Goal: Navigation & Orientation: Find specific page/section

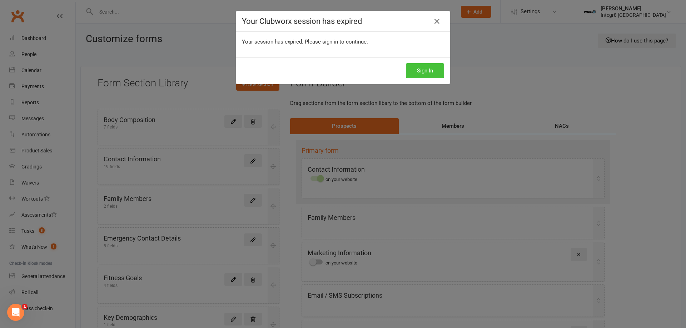
click at [434, 70] on button "Sign In" at bounding box center [425, 70] width 38 height 15
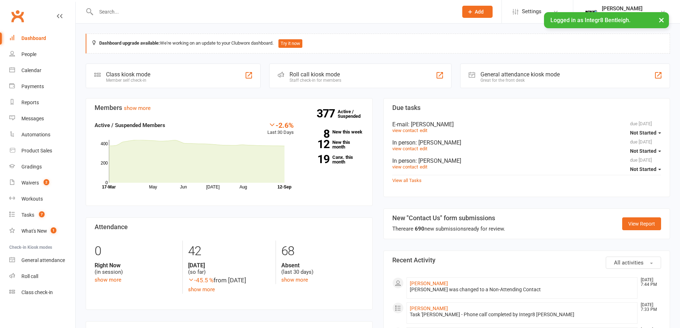
click at [661, 18] on button "×" at bounding box center [661, 19] width 13 height 15
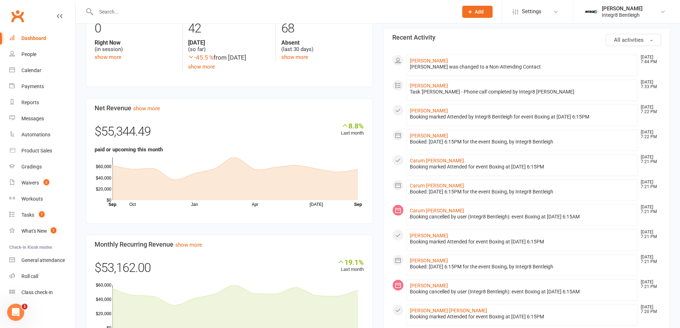
scroll to position [286, 0]
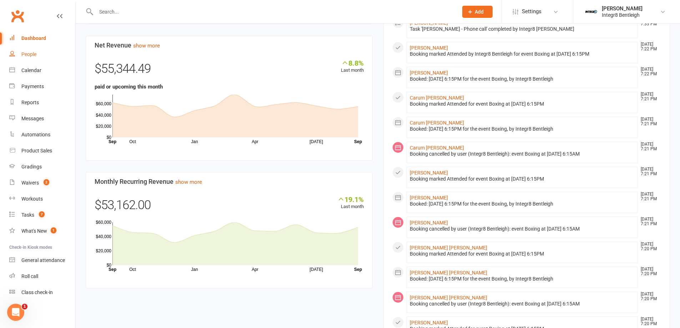
click at [47, 50] on link "People" at bounding box center [42, 54] width 66 height 16
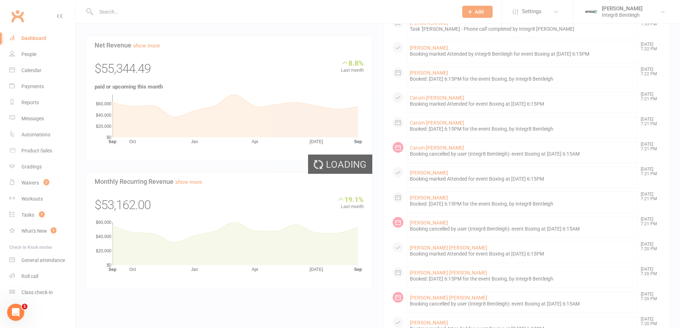
select select "100"
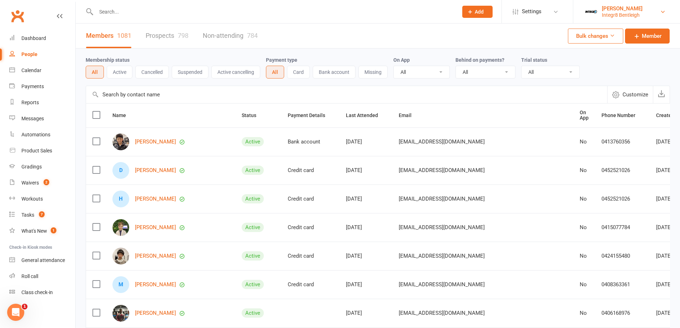
click at [618, 15] on div "Integr8 Bentleigh" at bounding box center [622, 15] width 41 height 6
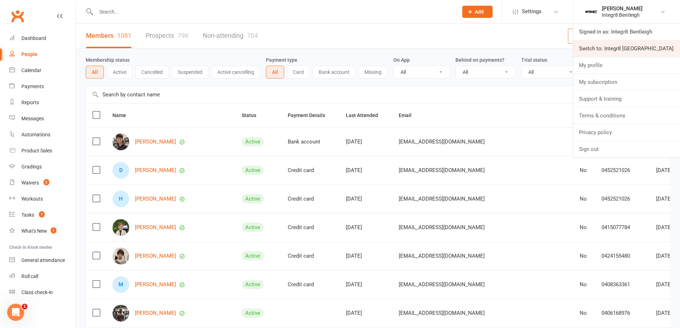
click at [618, 51] on link "Switch to: Integr8 Cheltenham" at bounding box center [627, 48] width 107 height 16
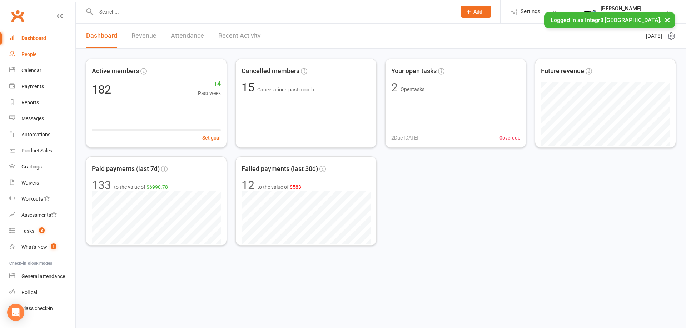
click at [40, 54] on link "People" at bounding box center [42, 54] width 66 height 16
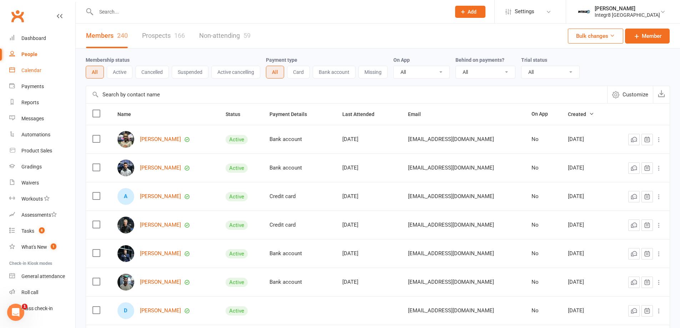
click at [33, 70] on div "Calendar" at bounding box center [31, 71] width 20 height 6
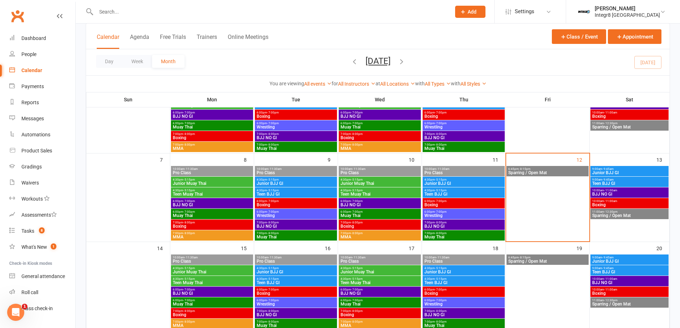
scroll to position [107, 0]
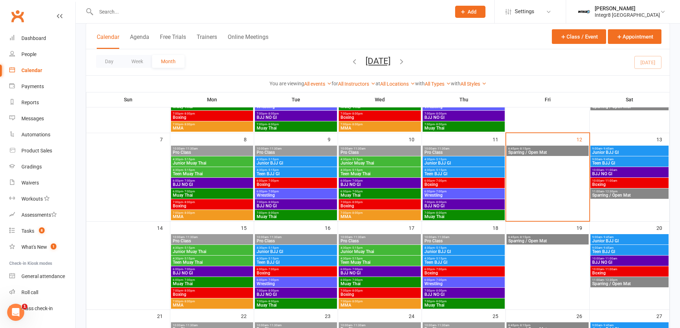
click at [355, 217] on span "MMA" at bounding box center [379, 217] width 79 height 4
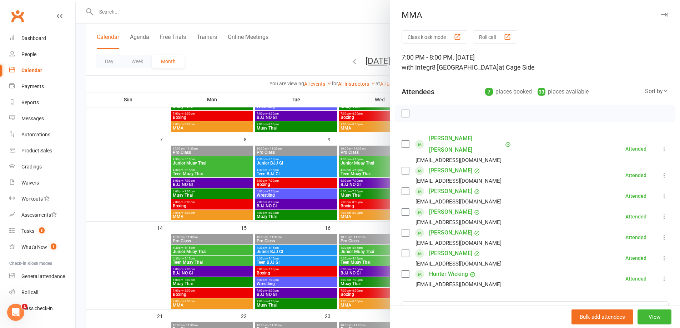
click at [344, 228] on div at bounding box center [378, 164] width 605 height 328
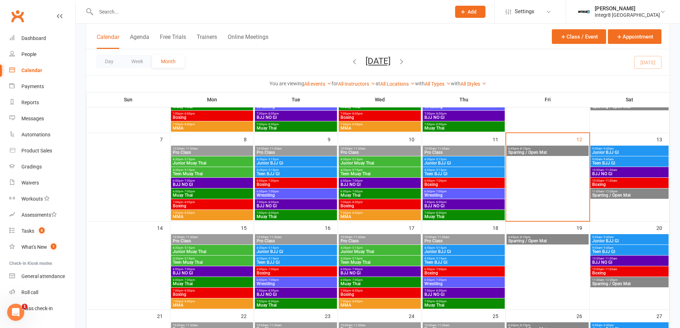
click at [215, 213] on span "7:00pm - 8:00pm" at bounding box center [212, 212] width 79 height 3
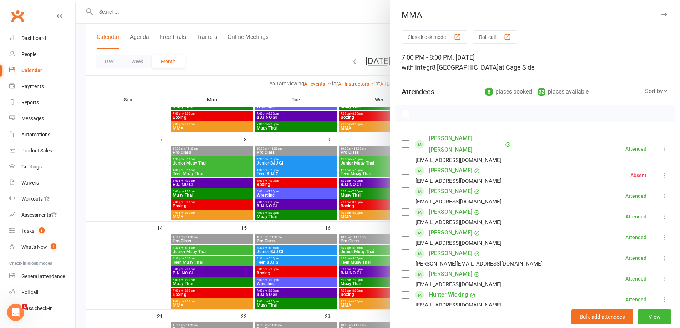
click at [161, 141] on div at bounding box center [378, 164] width 605 height 328
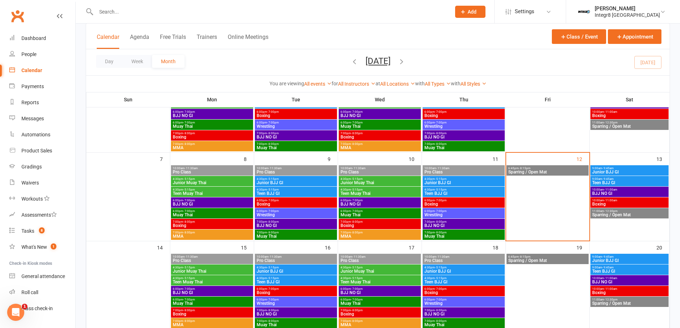
scroll to position [71, 0]
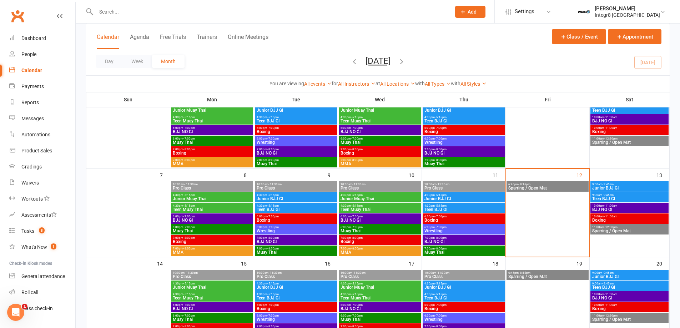
click at [396, 165] on span "MMA" at bounding box center [379, 164] width 79 height 4
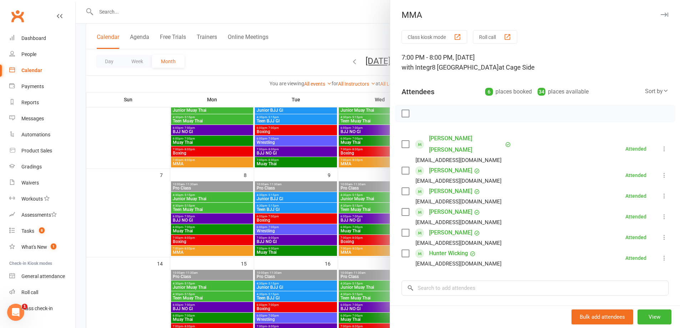
click at [243, 165] on div at bounding box center [378, 164] width 605 height 328
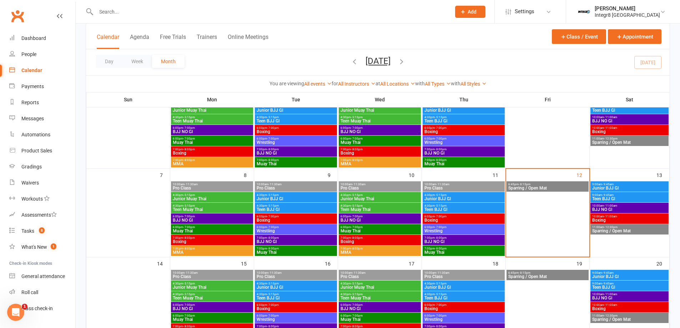
click at [243, 164] on span "MMA" at bounding box center [212, 164] width 79 height 4
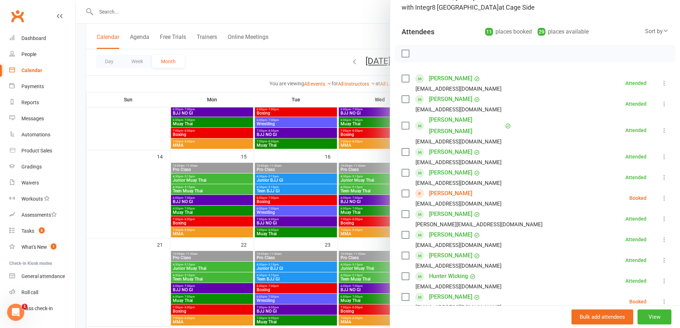
scroll to position [143, 0]
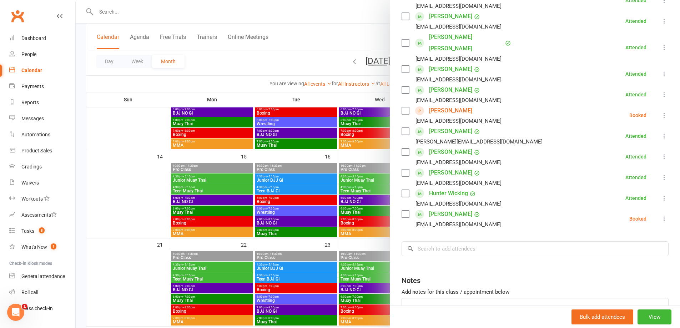
click at [271, 63] on div at bounding box center [378, 164] width 605 height 328
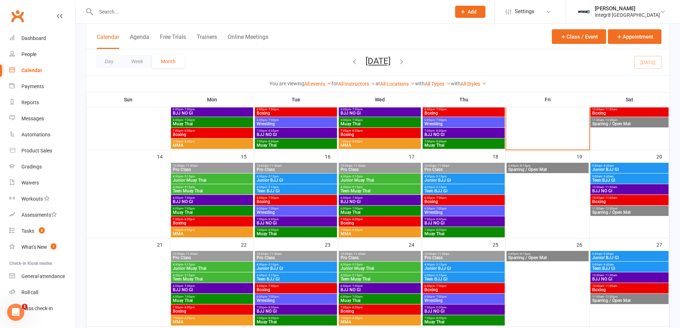
click at [183, 142] on span "- 8:00pm" at bounding box center [189, 141] width 12 height 3
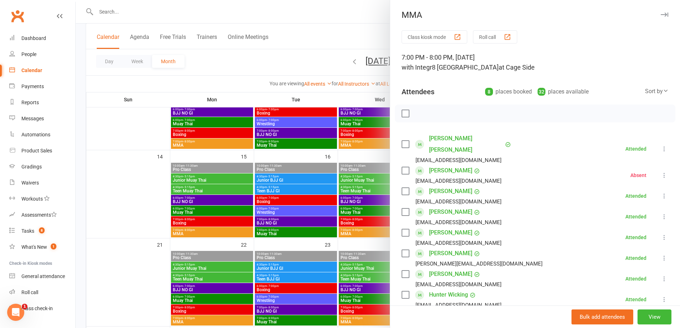
click at [289, 57] on div at bounding box center [378, 164] width 605 height 328
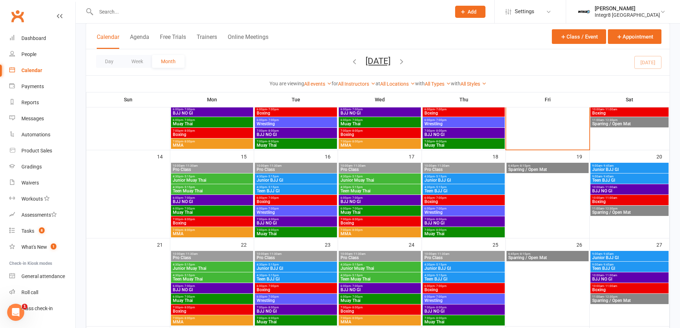
click at [205, 231] on span "7:00pm - 8:00pm" at bounding box center [212, 230] width 79 height 3
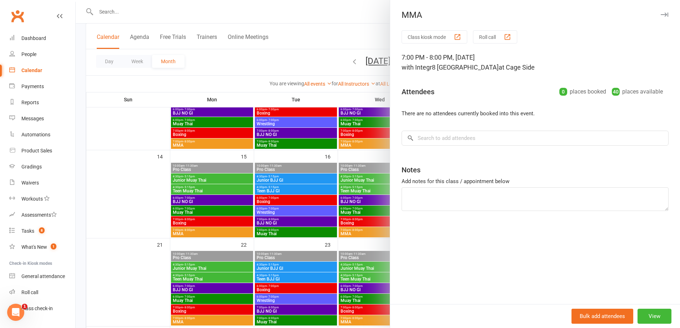
click at [333, 233] on div at bounding box center [378, 164] width 605 height 328
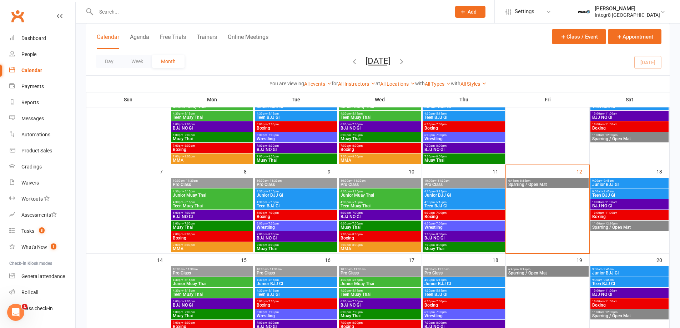
scroll to position [71, 0]
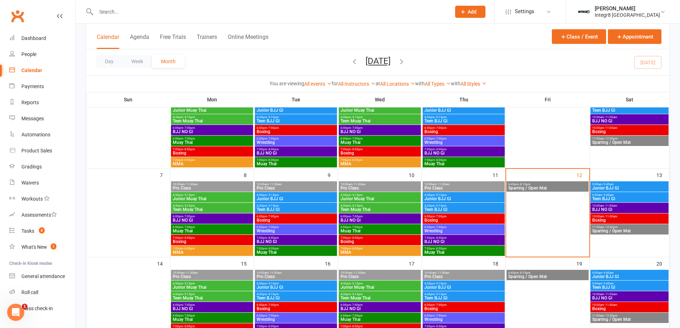
click at [230, 163] on span "MMA" at bounding box center [212, 164] width 79 height 4
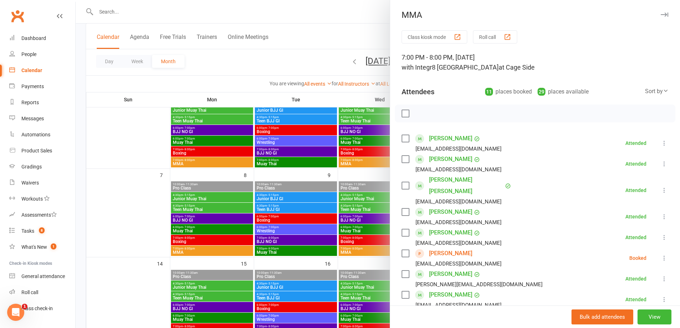
click at [261, 183] on div at bounding box center [378, 164] width 605 height 328
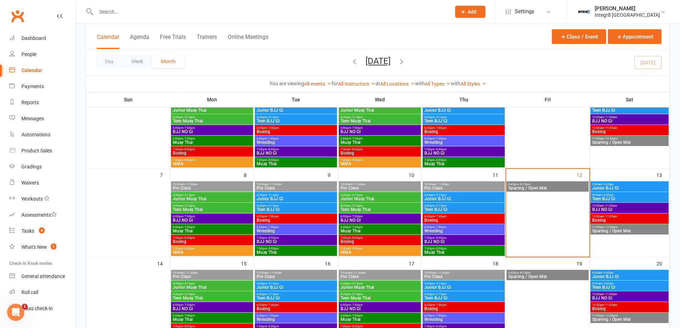
click at [354, 163] on span "MMA" at bounding box center [379, 164] width 79 height 4
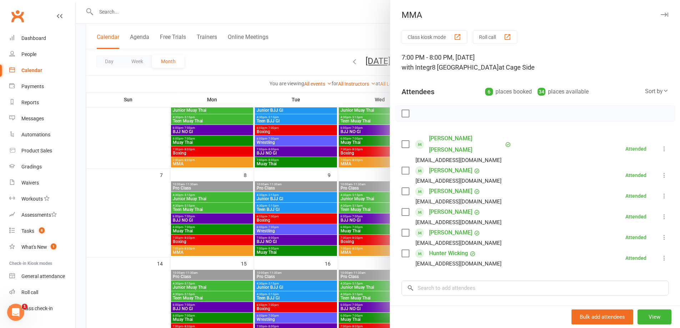
click at [294, 58] on div at bounding box center [378, 164] width 605 height 328
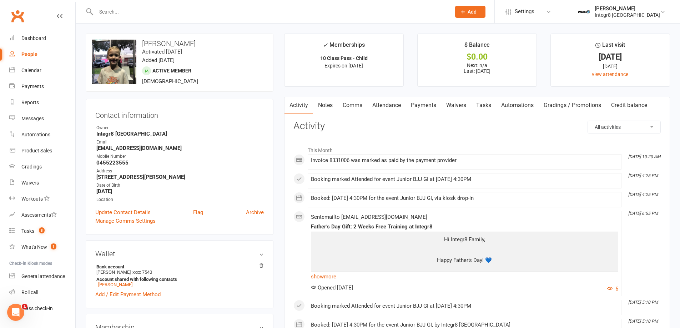
click at [334, 108] on link "Notes" at bounding box center [325, 105] width 25 height 16
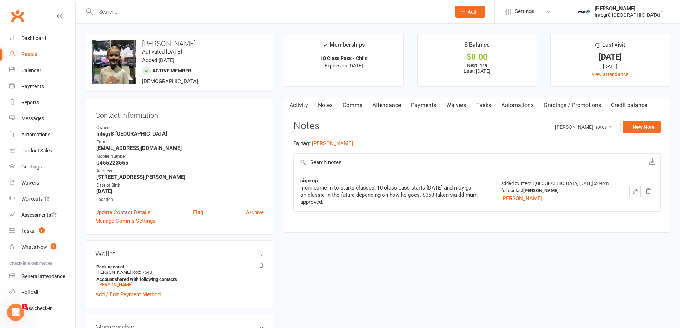
click at [298, 103] on link "Activity" at bounding box center [299, 105] width 29 height 16
